Goal: Information Seeking & Learning: Learn about a topic

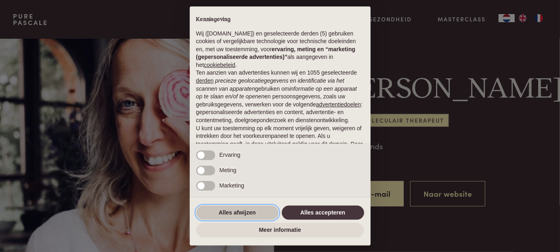
click at [233, 212] on button "Alles afwijzen" at bounding box center [237, 213] width 82 height 15
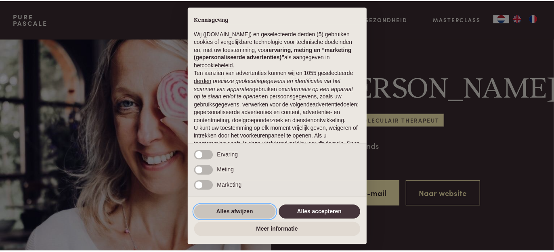
scroll to position [72, 0]
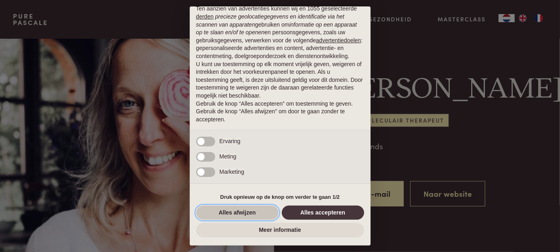
click at [223, 214] on button "Alles afwijzen" at bounding box center [237, 213] width 82 height 15
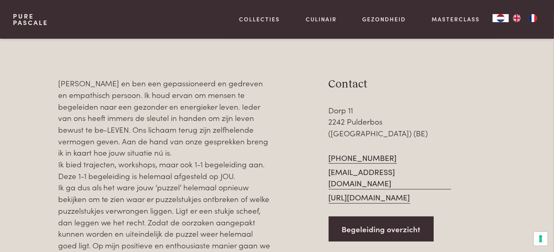
scroll to position [323, 0]
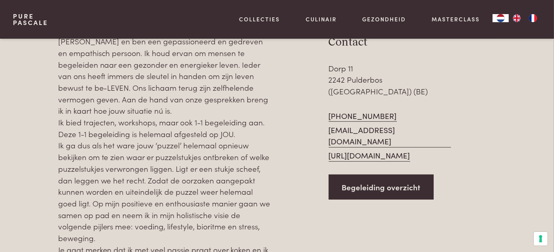
click at [366, 150] on link "http://www.lovehealthyfood.be" at bounding box center [370, 156] width 82 height 12
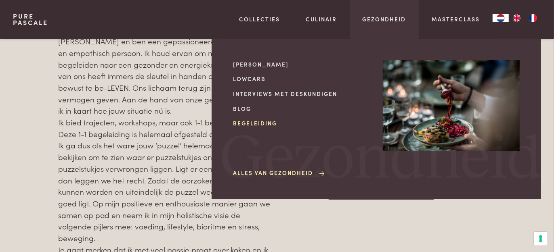
click at [265, 124] on link "Begeleiding" at bounding box center [301, 123] width 137 height 8
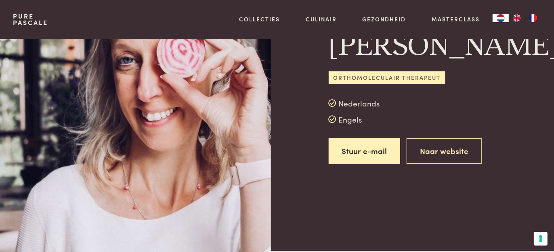
scroll to position [0, 0]
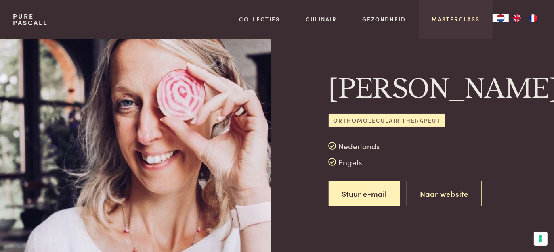
click at [453, 17] on link "Masterclass" at bounding box center [456, 19] width 48 height 8
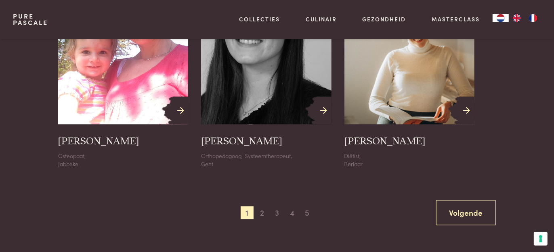
scroll to position [929, 0]
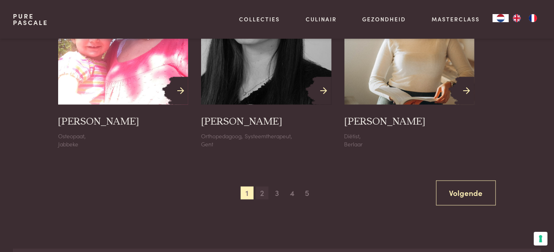
click at [263, 192] on span "2" at bounding box center [262, 193] width 13 height 13
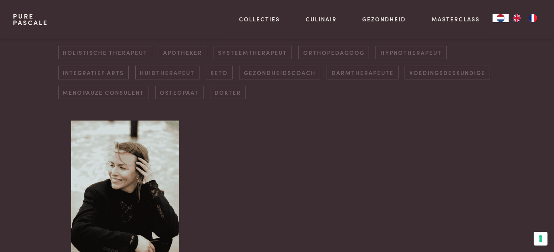
scroll to position [255, 0]
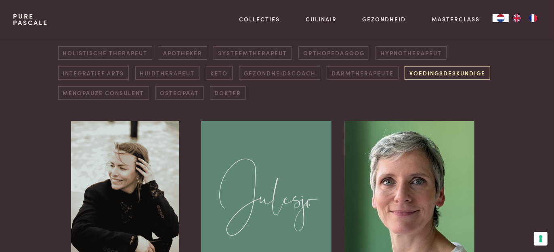
click at [441, 74] on link "Voedingsdeskundige" at bounding box center [447, 72] width 85 height 13
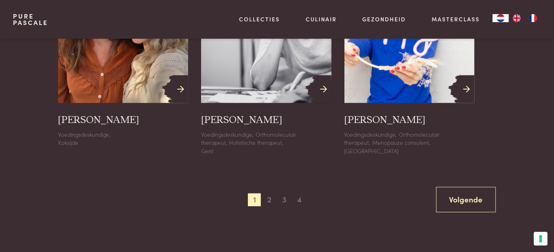
scroll to position [982, 0]
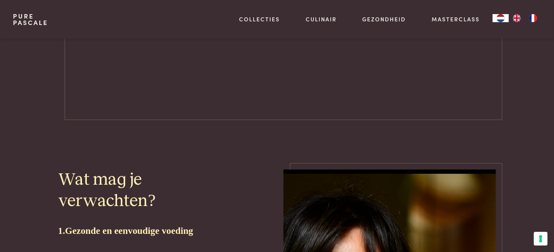
scroll to position [1212, 0]
